Goal: Navigation & Orientation: Find specific page/section

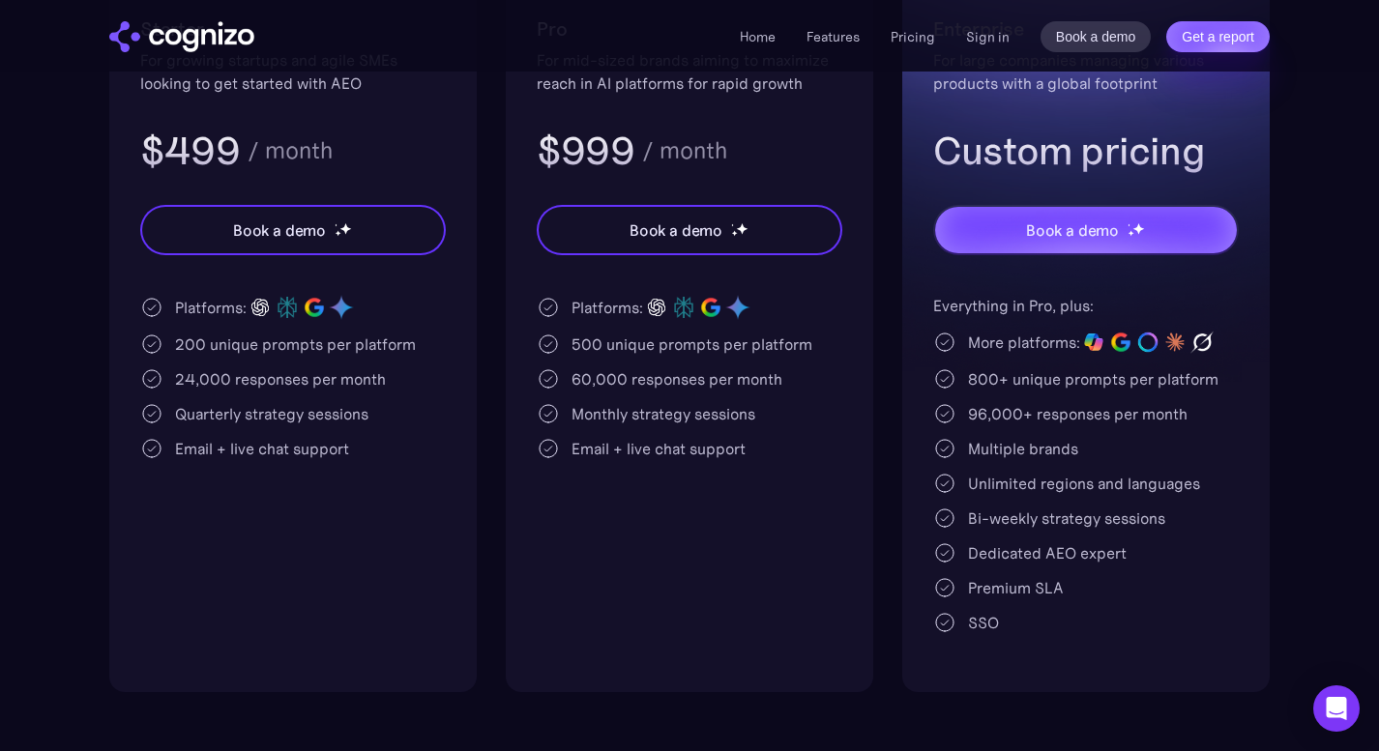
scroll to position [364, 0]
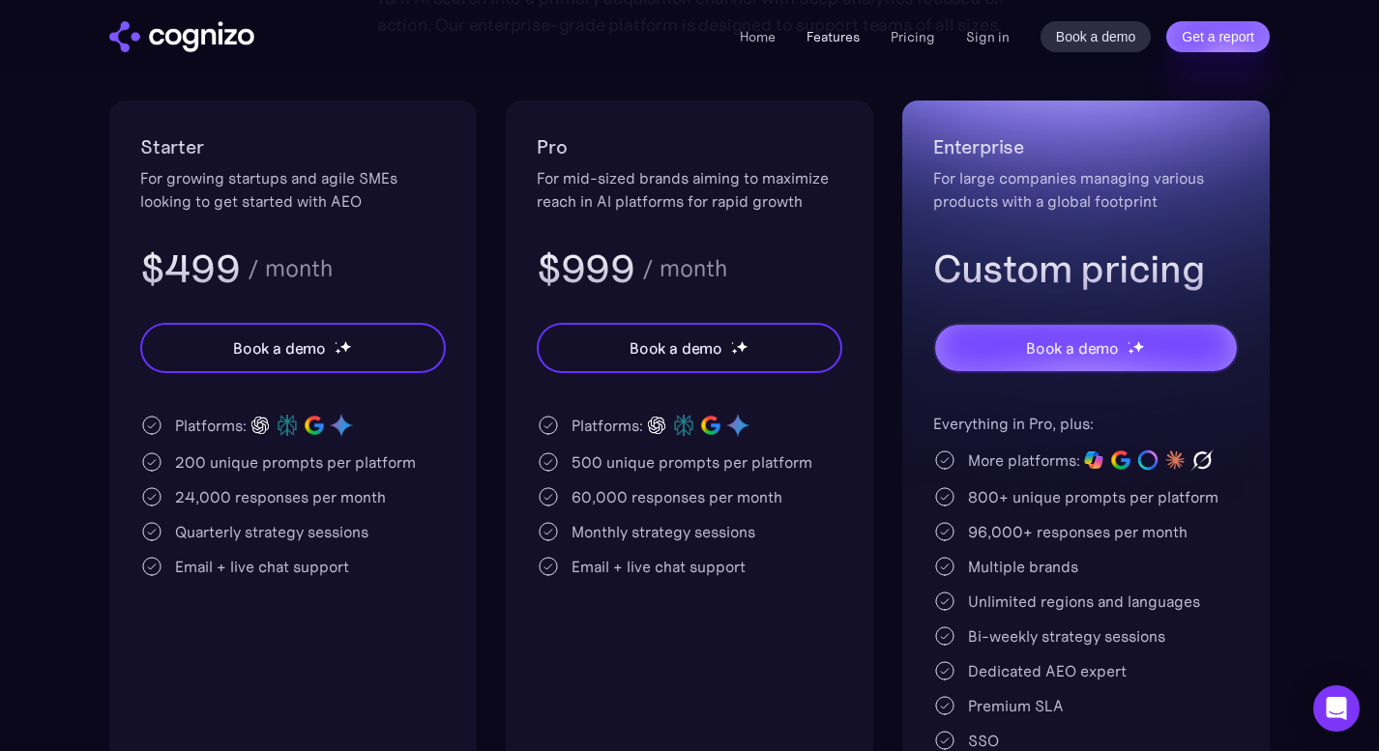
click at [843, 40] on link "Features" at bounding box center [832, 36] width 53 height 17
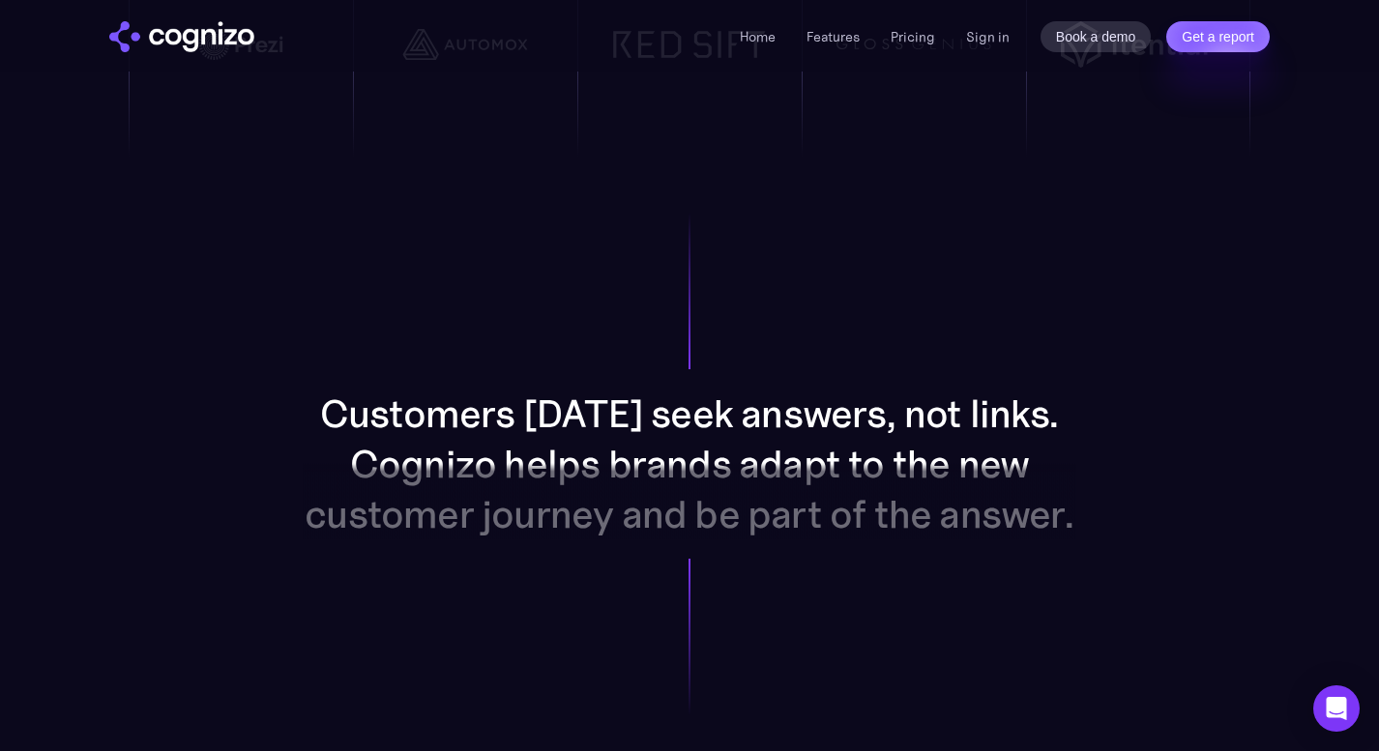
scroll to position [1776, 0]
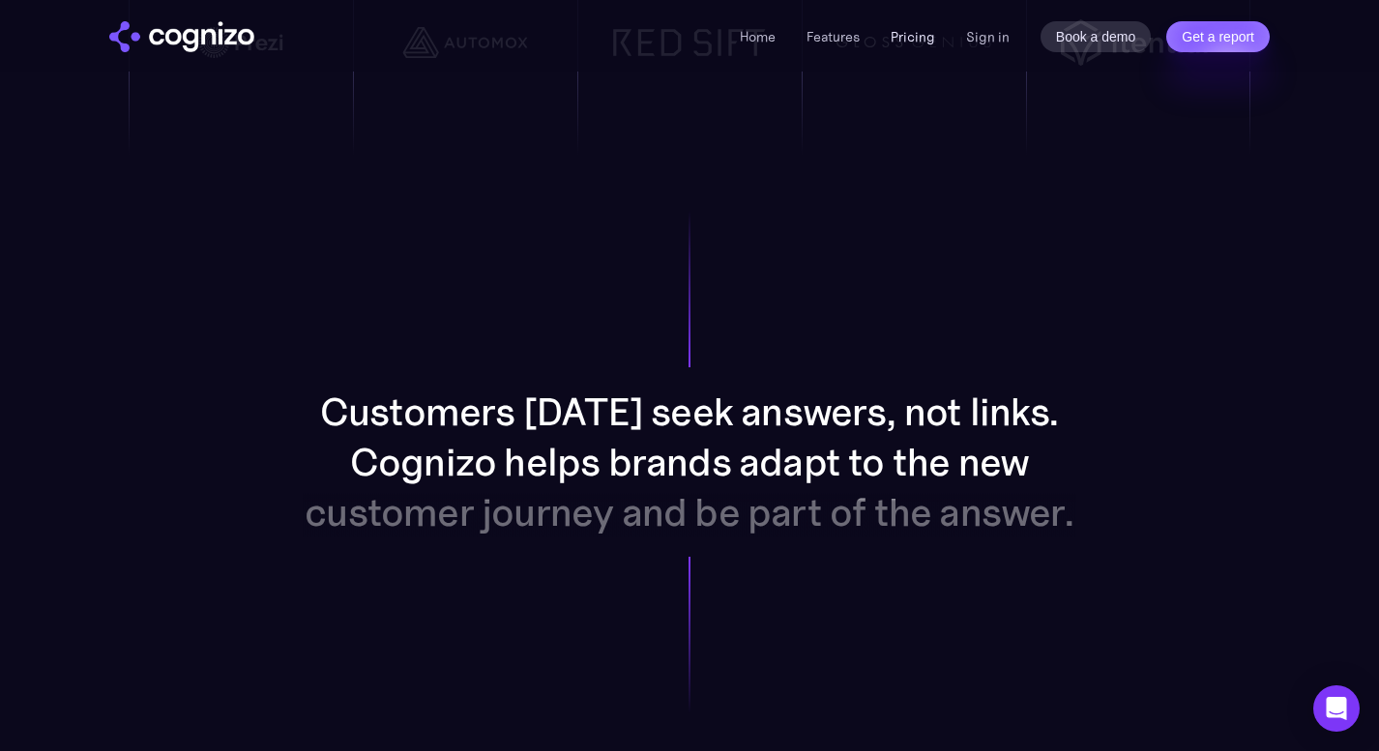
click at [907, 44] on link "Pricing" at bounding box center [913, 36] width 44 height 17
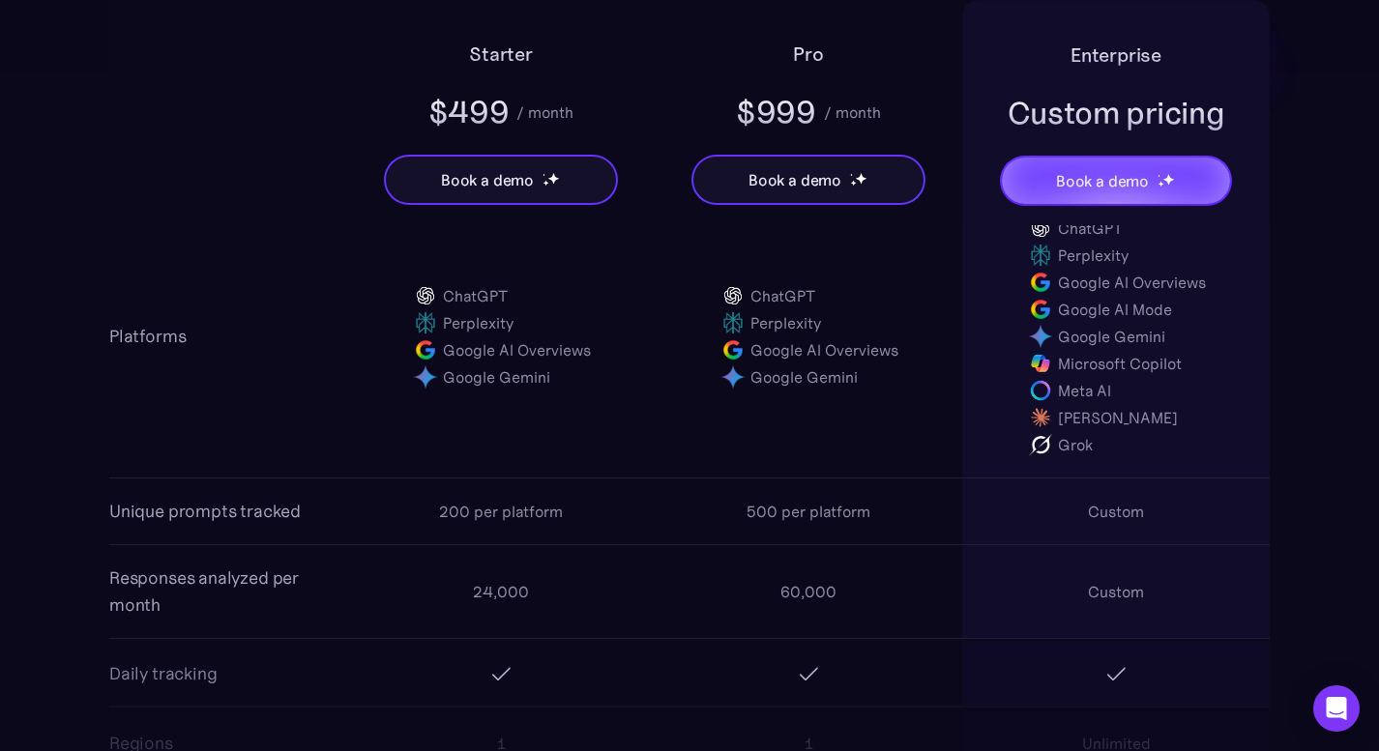
scroll to position [1448, 0]
